Goal: Navigation & Orientation: Find specific page/section

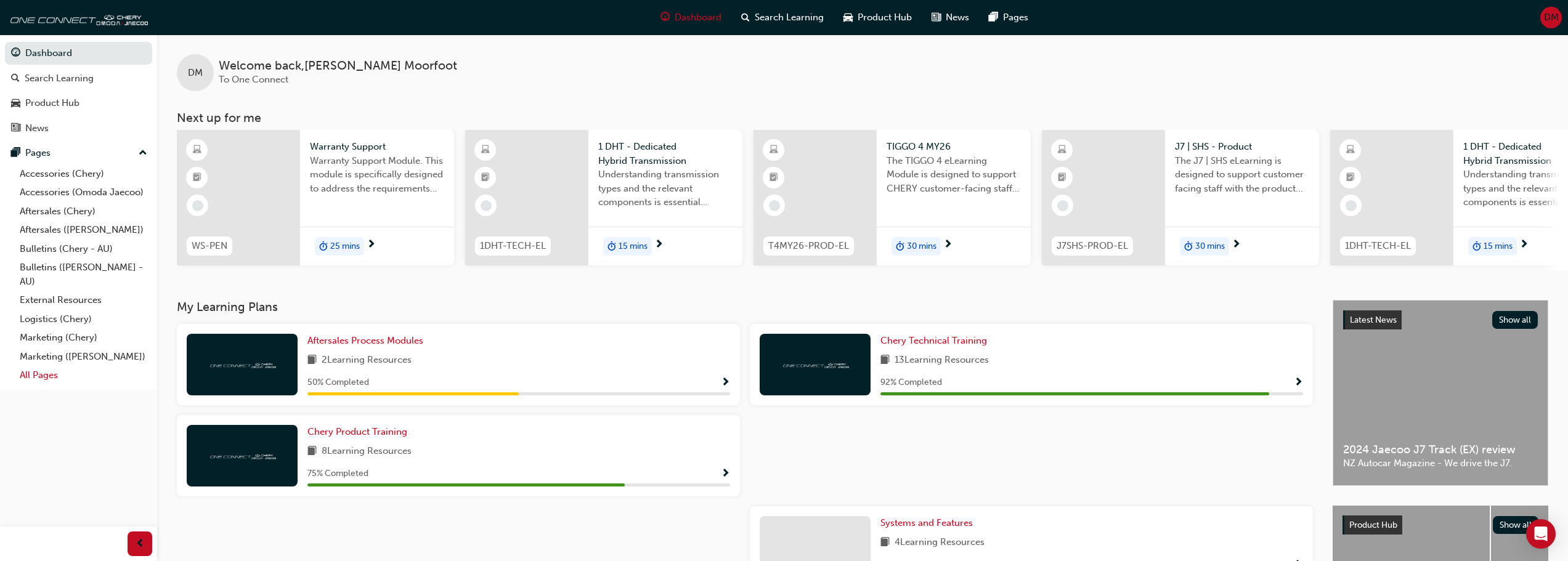
click at [41, 372] on link "All Pages" at bounding box center [83, 375] width 137 height 19
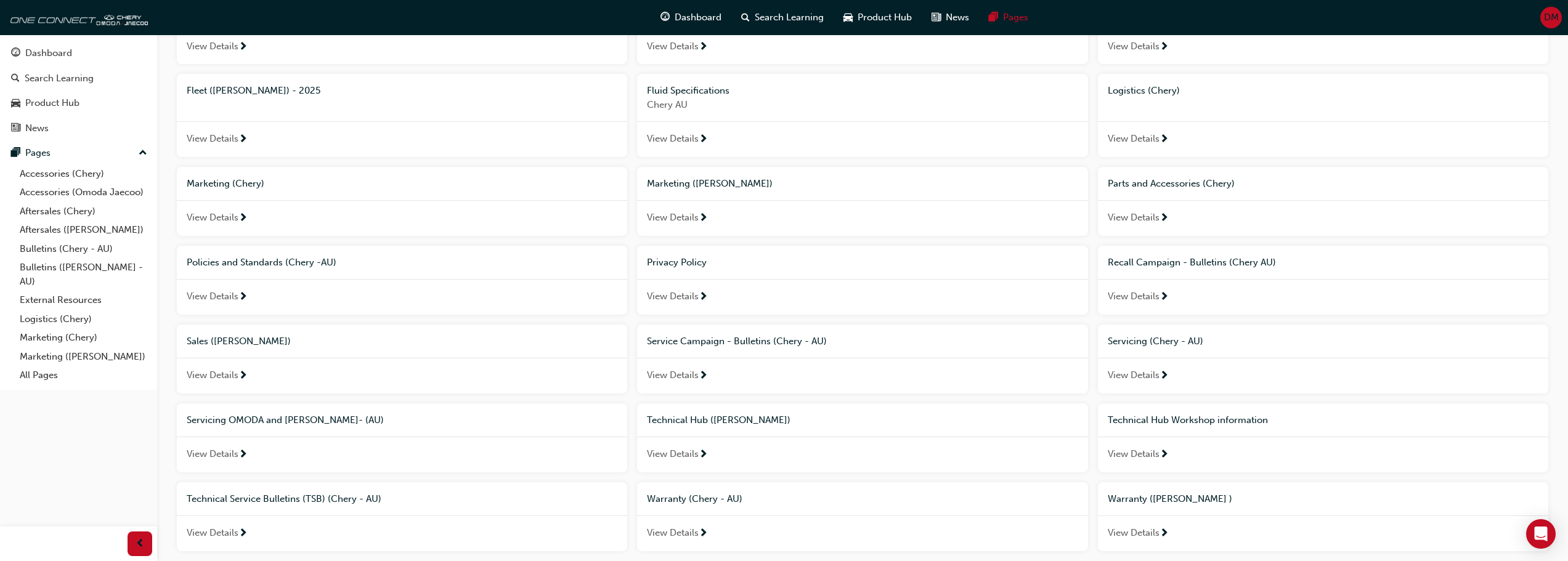
scroll to position [383, 0]
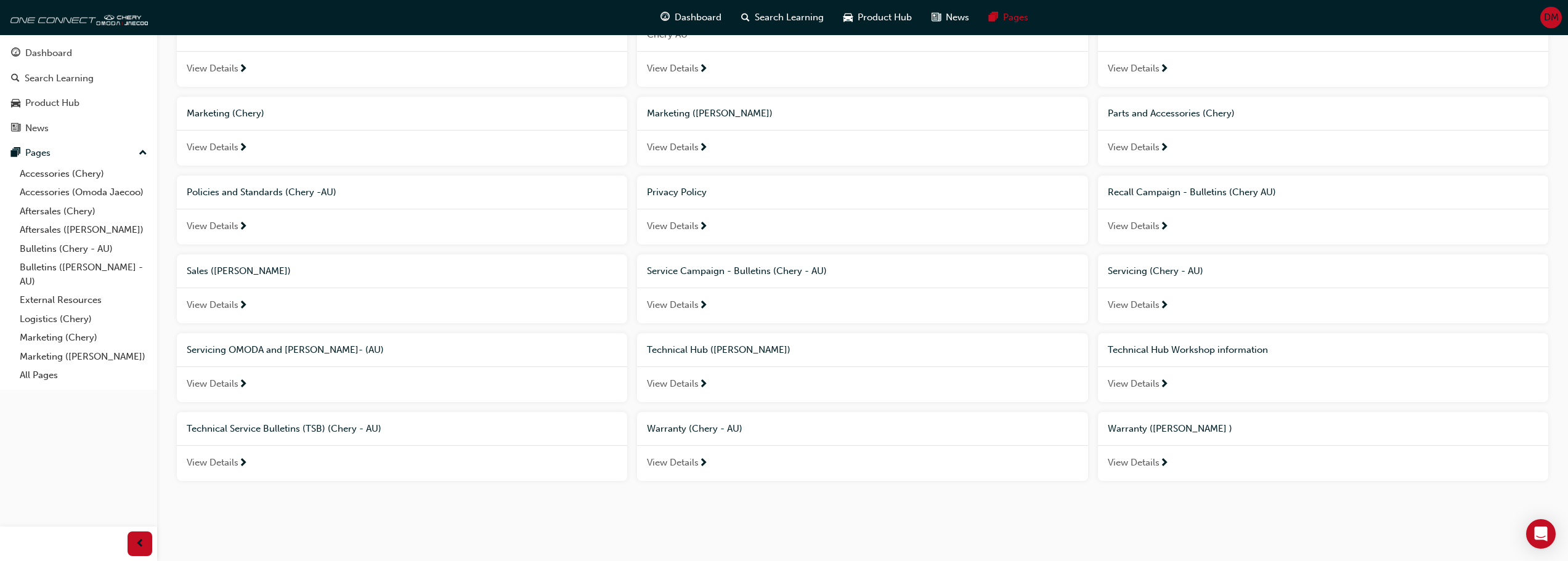
click at [685, 347] on span "Technical Hub ([PERSON_NAME])" at bounding box center [718, 349] width 143 height 11
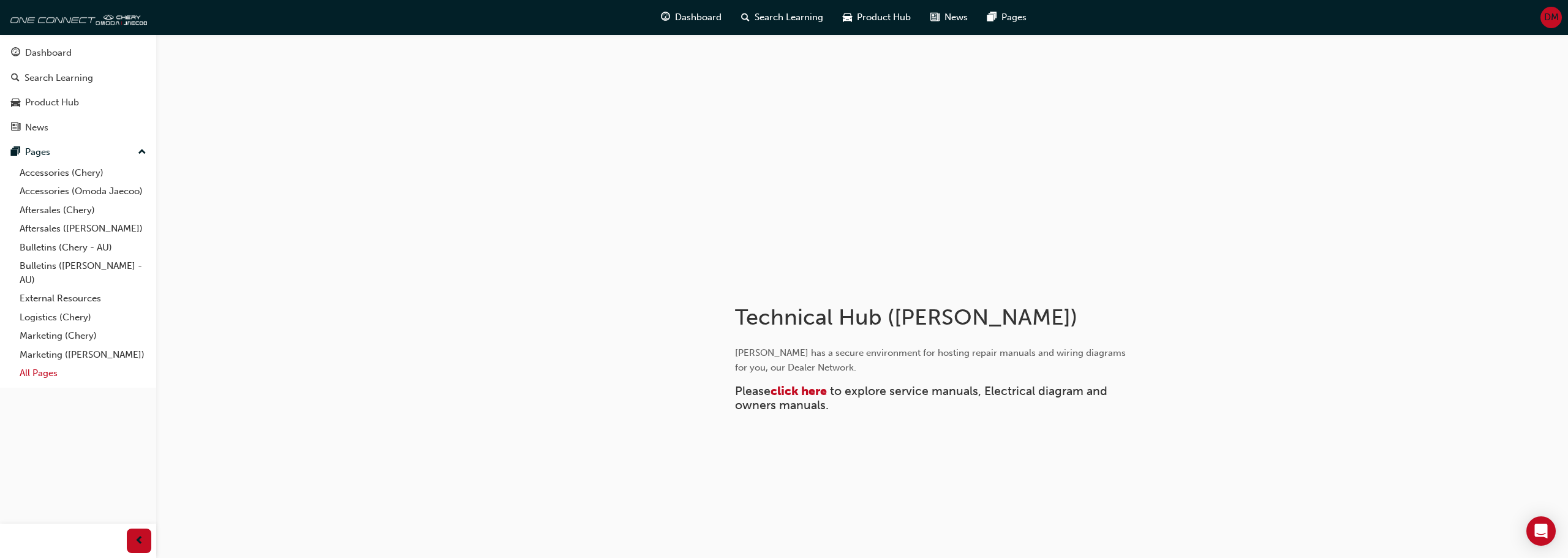
click at [41, 371] on link "All Pages" at bounding box center [82, 373] width 136 height 19
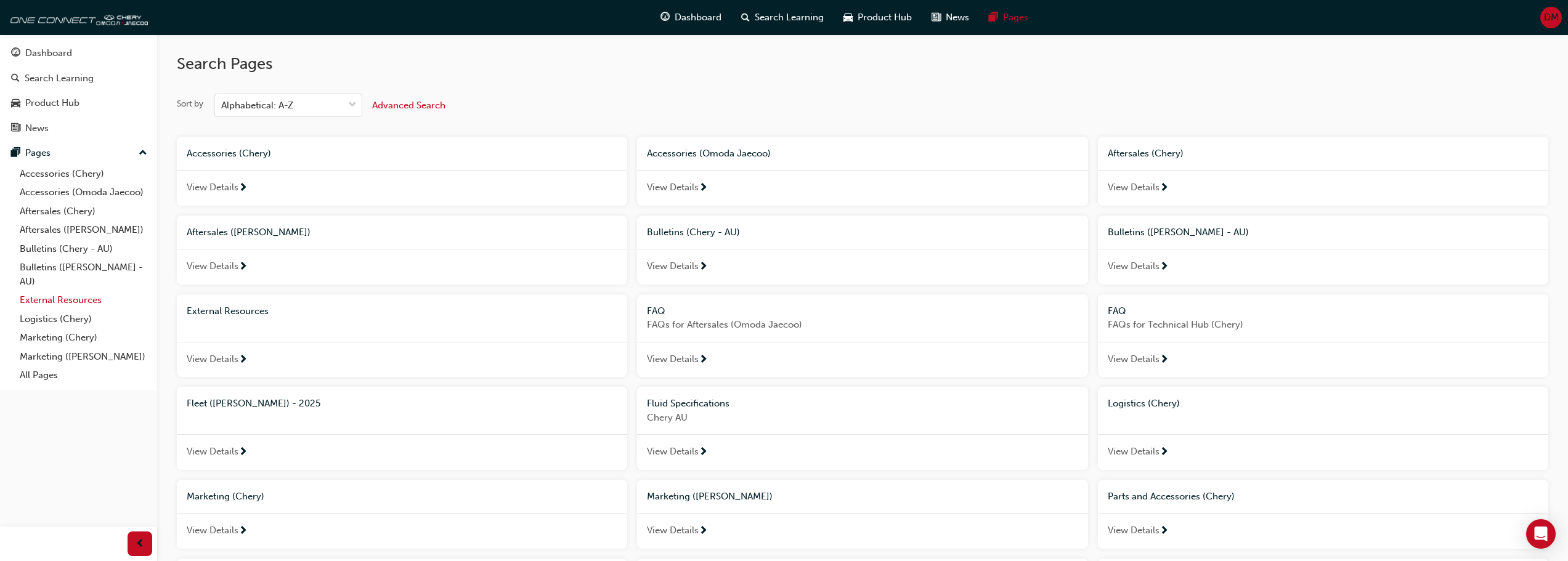
click at [68, 301] on link "External Resources" at bounding box center [83, 300] width 137 height 19
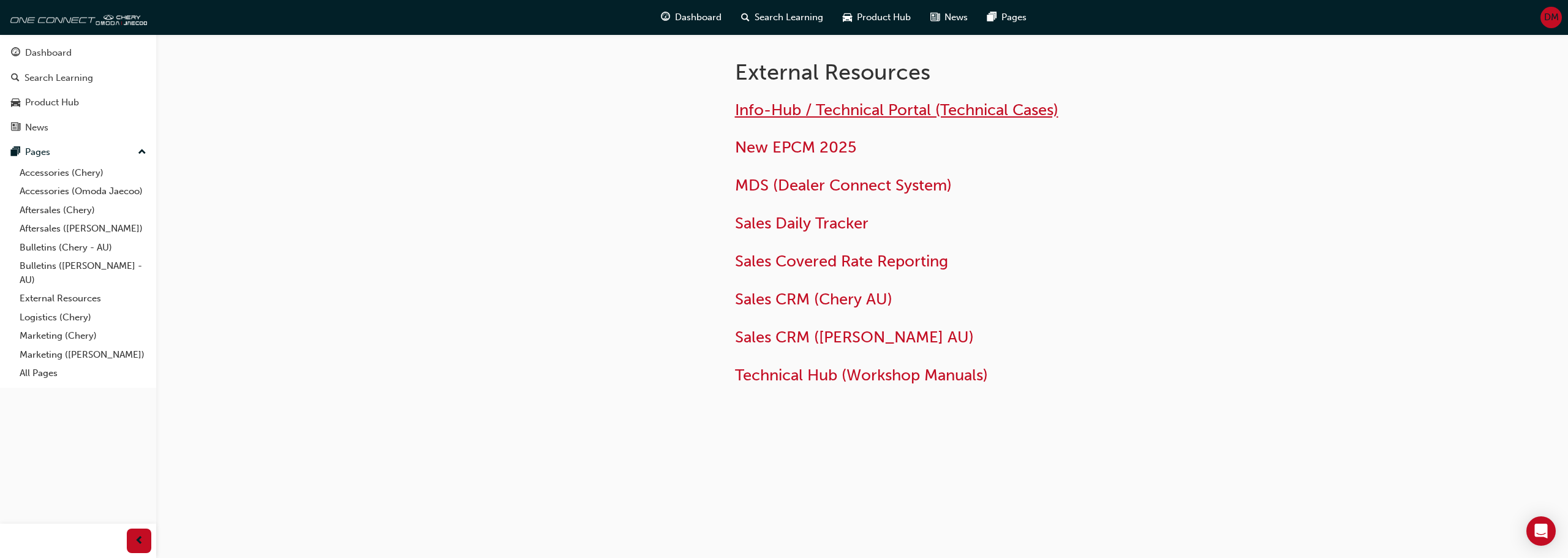
click at [888, 111] on span "Info-Hub / Technical Portal (Technical Cases)" at bounding box center [897, 109] width 324 height 19
